Goal: Task Accomplishment & Management: Complete application form

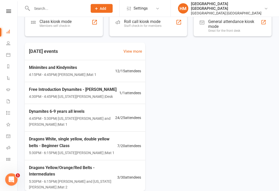
scroll to position [99, 0]
click at [49, 92] on div "Free Introduction Dynamites - [PERSON_NAME] 4:30PM - 4:45PM | [US_STATE][PERSON…" at bounding box center [73, 92] width 88 height 13
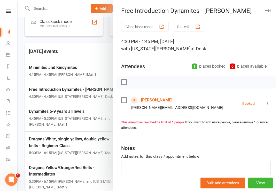
click at [161, 101] on link "[PERSON_NAME]" at bounding box center [156, 100] width 31 height 8
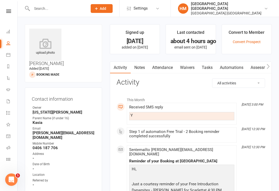
click at [192, 66] on link "Waivers" at bounding box center [187, 68] width 22 height 12
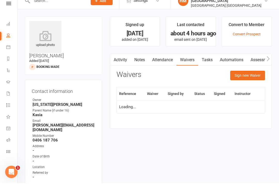
scroll to position [8, 0]
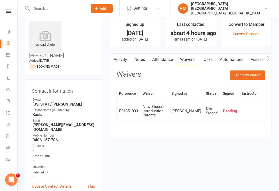
click at [252, 74] on button "Sign new Waiver" at bounding box center [247, 75] width 35 height 9
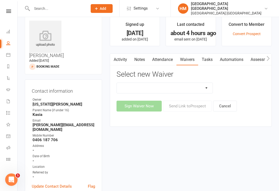
click at [171, 86] on select "App membership only Cancellation Form Change to payment frequency Fitness Chall…" at bounding box center [165, 88] width 96 height 10
select select "5245"
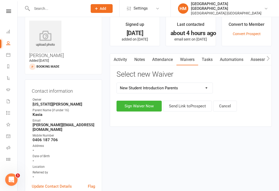
click at [147, 104] on button "Sign Waiver Now" at bounding box center [139, 106] width 45 height 11
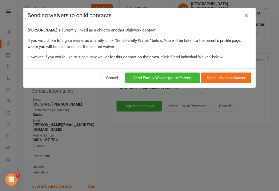
click at [172, 77] on button "Send Family Waiver (go to Parent)" at bounding box center [162, 78] width 74 height 11
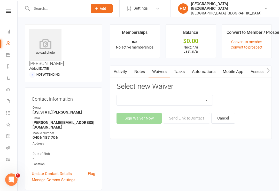
click at [202, 100] on select "App membership only Cancellation Form Change to payment frequency Fitness Chall…" at bounding box center [165, 100] width 96 height 10
select select "5245"
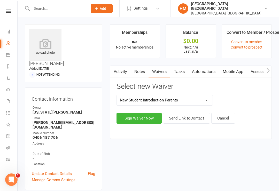
click at [143, 116] on button "Sign Waiver Now" at bounding box center [139, 118] width 45 height 11
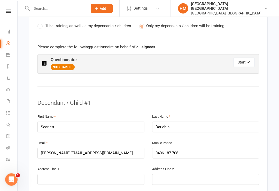
click at [245, 58] on button "Start" at bounding box center [243, 62] width 21 height 9
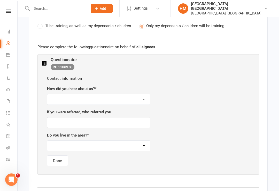
click at [139, 94] on select "Facebook Internet Referral from a friend Flyer in the mail or at the shopping m…" at bounding box center [98, 99] width 103 height 10
select select "Sign"
click at [131, 141] on select "Yes No" at bounding box center [98, 146] width 103 height 10
select select "Yes"
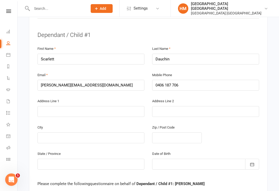
scroll to position [452, 0]
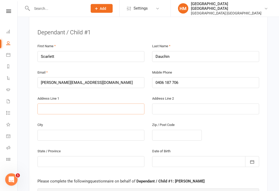
click at [46, 104] on input "text" at bounding box center [90, 109] width 107 height 11
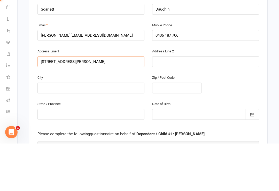
type input "[STREET_ADDRESS][PERSON_NAME]"
click at [56, 130] on input "text" at bounding box center [90, 135] width 107 height 11
type input "[GEOGRAPHIC_DATA]"
click at [170, 130] on input "text" at bounding box center [177, 135] width 50 height 11
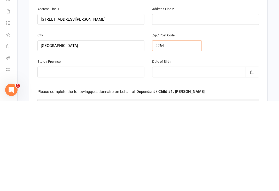
type input "2264"
click at [57, 157] on input "text" at bounding box center [90, 162] width 107 height 11
type input "Nsw"
click at [252, 160] on icon "button" at bounding box center [252, 162] width 5 height 5
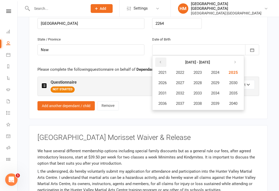
click at [160, 60] on icon "button" at bounding box center [161, 62] width 4 height 4
click at [159, 58] on button "button" at bounding box center [160, 62] width 11 height 9
click at [158, 58] on button "button" at bounding box center [160, 62] width 11 height 9
click at [159, 58] on button "button" at bounding box center [160, 62] width 11 height 9
click at [236, 60] on icon "button" at bounding box center [234, 62] width 4 height 4
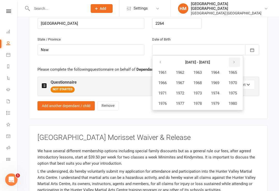
click at [238, 58] on button "button" at bounding box center [234, 62] width 11 height 9
click at [236, 60] on icon "button" at bounding box center [234, 62] width 4 height 4
click at [161, 60] on icon "button" at bounding box center [161, 62] width 4 height 4
click at [236, 60] on icon "button" at bounding box center [234, 62] width 4 height 4
click at [218, 101] on span "2019" at bounding box center [215, 103] width 8 height 5
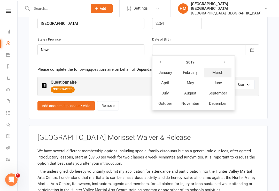
click at [217, 70] on span "March" at bounding box center [217, 72] width 11 height 5
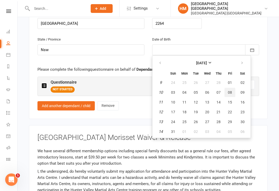
click at [230, 90] on span "08" at bounding box center [230, 92] width 4 height 4
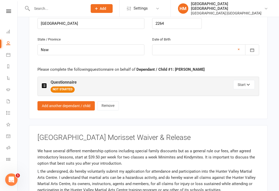
type input "[DATE]"
click at [246, 80] on button "Start" at bounding box center [243, 84] width 21 height 9
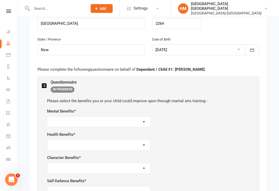
click at [141, 117] on select "Self-esteem Focus and listening Fun, Fun, Fun Determination Motivation All of t…" at bounding box center [98, 122] width 103 height 10
select select "Focus and listening"
click at [143, 140] on select "Weight control Strength Flexibility Coordination Cardio-vascular / Fitness All …" at bounding box center [98, 145] width 103 height 10
select select "Strength"
click at [138, 163] on select "Respect for others Integrity Self-Control Leadership Assertiveness All of the a…" at bounding box center [98, 168] width 103 height 10
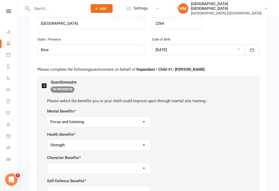
select select "Self-Control"
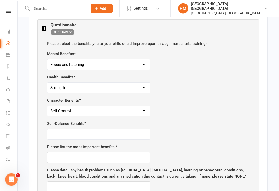
scroll to position [622, 0]
click at [142, 129] on select "Safety Self-Confidence Anti-Bullying Agility and Coordination Awareness All of …" at bounding box center [98, 134] width 103 height 10
select select "Self-Confidence"
click at [58, 152] on input "text" at bounding box center [98, 157] width 103 height 11
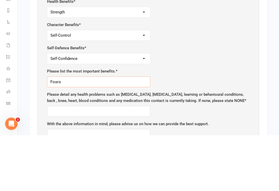
scroll to position [646, 0]
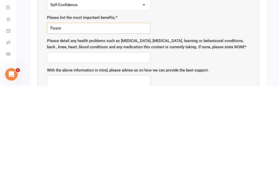
type input "Foucs"
click at [64, 158] on input "text" at bounding box center [98, 163] width 103 height 11
type input "[MEDICAL_DATA]"
click at [59, 181] on input "text" at bounding box center [98, 186] width 103 height 11
type input "J"
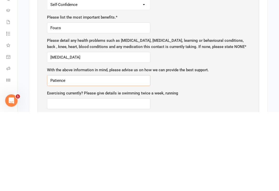
scroll to position [677, 0]
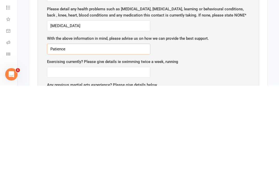
type input "Patience"
click at [78, 172] on input "text" at bounding box center [98, 177] width 103 height 11
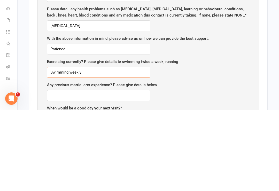
scroll to position [702, 0]
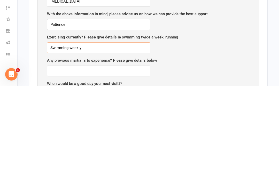
type input "Swimming weekly"
click at [130, 171] on input "text" at bounding box center [98, 176] width 103 height 11
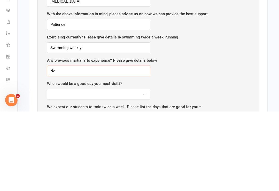
scroll to position [730, 0]
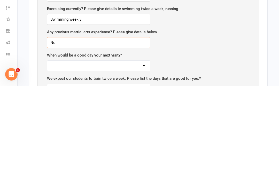
type input "No"
click at [144, 166] on select "[DATE] [DATE] [DATE] [DATE] [DATE]" at bounding box center [98, 171] width 103 height 10
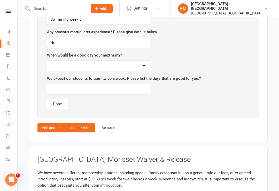
select select "[DATE]"
click at [69, 84] on input "text" at bounding box center [98, 89] width 103 height 11
type input "Na"
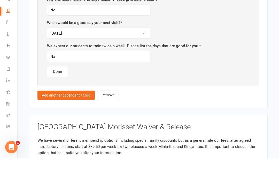
click at [60, 99] on button "Done" at bounding box center [57, 104] width 21 height 11
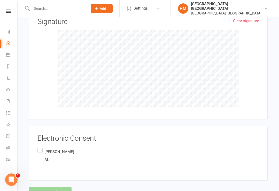
scroll to position [770, 0]
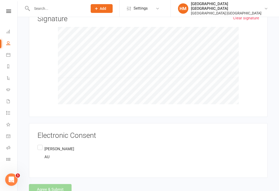
click at [41, 144] on label "[PERSON_NAME] AU" at bounding box center [55, 153] width 37 height 18
click at [41, 144] on input "[PERSON_NAME] AU" at bounding box center [38, 144] width 3 height 0
click at [56, 184] on button "Agree & Submit" at bounding box center [50, 189] width 43 height 11
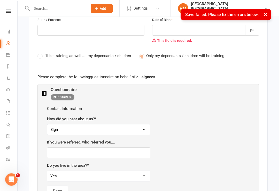
scroll to position [205, 0]
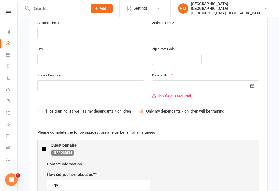
click at [178, 80] on div at bounding box center [205, 85] width 107 height 11
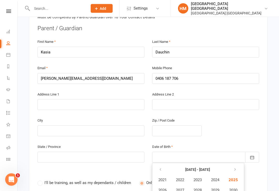
scroll to position [134, 0]
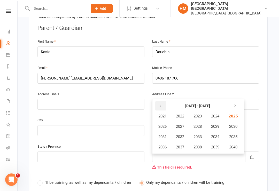
click at [162, 101] on button "button" at bounding box center [160, 105] width 11 height 9
click at [218, 145] on span "2019" at bounding box center [215, 147] width 8 height 5
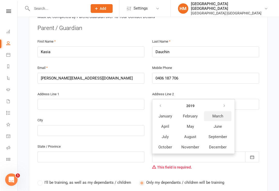
click at [220, 114] on span "March" at bounding box center [217, 116] width 11 height 5
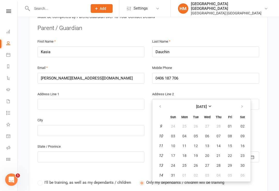
click at [228, 134] on span "08" at bounding box center [230, 136] width 4 height 4
type input "[DATE]"
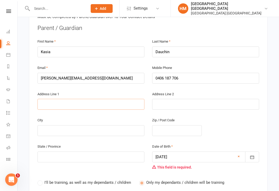
click at [56, 99] on input "text" at bounding box center [90, 104] width 107 height 11
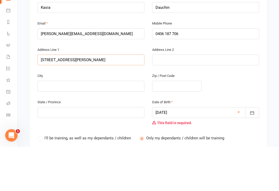
type input "[STREET_ADDRESS][PERSON_NAME]"
click at [57, 125] on input "text" at bounding box center [90, 130] width 107 height 11
type input "[GEOGRAPHIC_DATA]"
click at [168, 125] on input "text" at bounding box center [177, 130] width 50 height 11
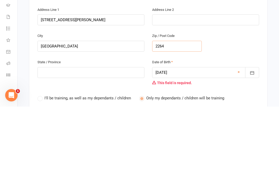
type input "2264"
click at [57, 152] on input "text" at bounding box center [90, 157] width 107 height 11
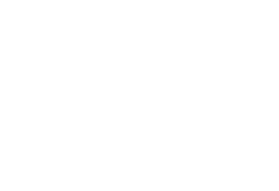
scroll to position [10, 0]
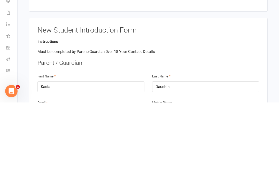
type input "Nsw"
click at [180, 170] on input "Dauchin" at bounding box center [205, 175] width 107 height 11
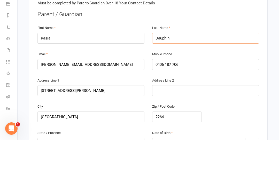
scroll to position [97, 0]
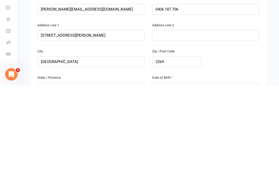
type input "Dauphin"
click at [254, 191] on icon "button" at bounding box center [252, 193] width 4 height 3
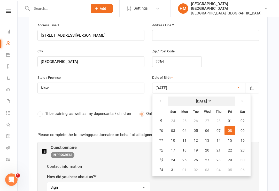
click at [207, 99] on strong "[DATE]" at bounding box center [201, 101] width 11 height 4
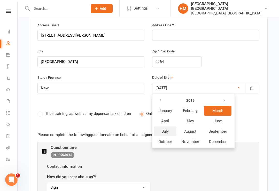
click at [166, 129] on span "July" at bounding box center [165, 131] width 7 height 5
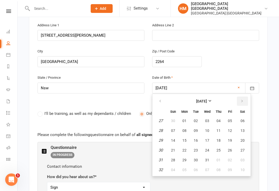
click at [241, 99] on icon "button" at bounding box center [242, 101] width 4 height 4
click at [207, 99] on strong "[DATE]" at bounding box center [201, 101] width 11 height 4
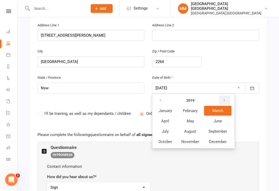
click at [225, 98] on icon "button" at bounding box center [224, 100] width 4 height 4
click at [162, 96] on button "button" at bounding box center [160, 100] width 11 height 9
click at [158, 96] on button "button" at bounding box center [160, 100] width 11 height 9
click at [162, 96] on button "button" at bounding box center [160, 100] width 11 height 9
click at [161, 98] on icon "button" at bounding box center [161, 100] width 4 height 4
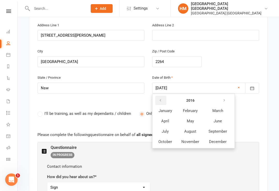
click at [162, 98] on icon "button" at bounding box center [161, 100] width 4 height 4
click at [162, 96] on button "button" at bounding box center [160, 100] width 11 height 9
click at [163, 96] on button "button" at bounding box center [160, 100] width 11 height 9
click at [164, 96] on button "button" at bounding box center [160, 100] width 11 height 9
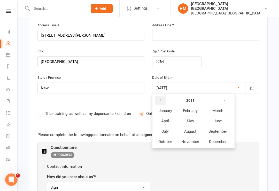
click at [164, 96] on button "button" at bounding box center [160, 100] width 11 height 9
click at [163, 96] on button "button" at bounding box center [160, 100] width 11 height 9
click at [162, 96] on button "button" at bounding box center [160, 100] width 11 height 9
click at [163, 96] on button "button" at bounding box center [160, 100] width 11 height 9
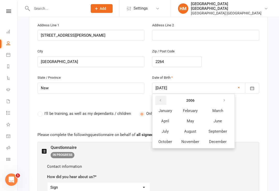
click at [164, 96] on button "button" at bounding box center [160, 100] width 11 height 9
click at [165, 96] on button "button" at bounding box center [160, 100] width 11 height 9
click at [164, 96] on button "button" at bounding box center [160, 100] width 11 height 9
click at [160, 98] on icon "button" at bounding box center [161, 100] width 4 height 4
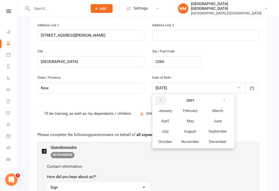
click at [162, 98] on icon "button" at bounding box center [161, 100] width 4 height 4
click at [162, 96] on button "button" at bounding box center [160, 100] width 11 height 9
click at [163, 96] on button "button" at bounding box center [160, 100] width 11 height 9
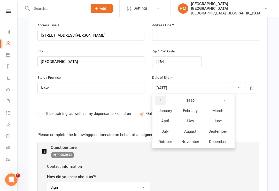
click at [164, 96] on button "button" at bounding box center [160, 100] width 11 height 9
click at [163, 96] on button "button" at bounding box center [160, 100] width 11 height 9
click at [164, 96] on button "button" at bounding box center [160, 100] width 11 height 9
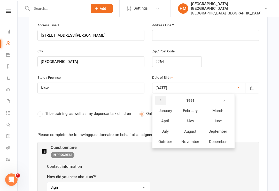
click at [165, 96] on button "button" at bounding box center [160, 100] width 11 height 9
click at [164, 96] on button "button" at bounding box center [160, 100] width 11 height 9
click at [165, 96] on button "button" at bounding box center [160, 100] width 11 height 9
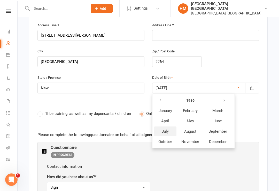
click at [166, 129] on span "July" at bounding box center [165, 131] width 7 height 5
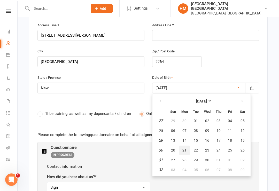
click at [185, 148] on span "21" at bounding box center [184, 150] width 4 height 4
type input "[DATE]"
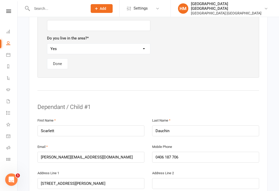
scroll to position [388, 0]
click at [181, 125] on input "Dauchin" at bounding box center [205, 130] width 107 height 11
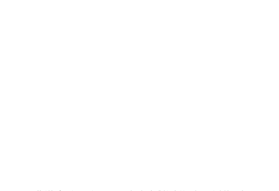
scroll to position [788, 0]
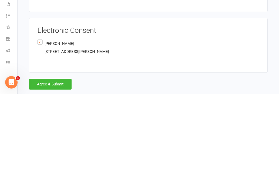
type input "Dauphin"
click at [48, 176] on button "Agree & Submit" at bounding box center [50, 181] width 43 height 11
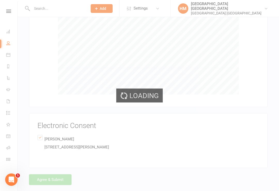
scroll to position [770, 0]
